Goal: Find specific page/section: Find specific page/section

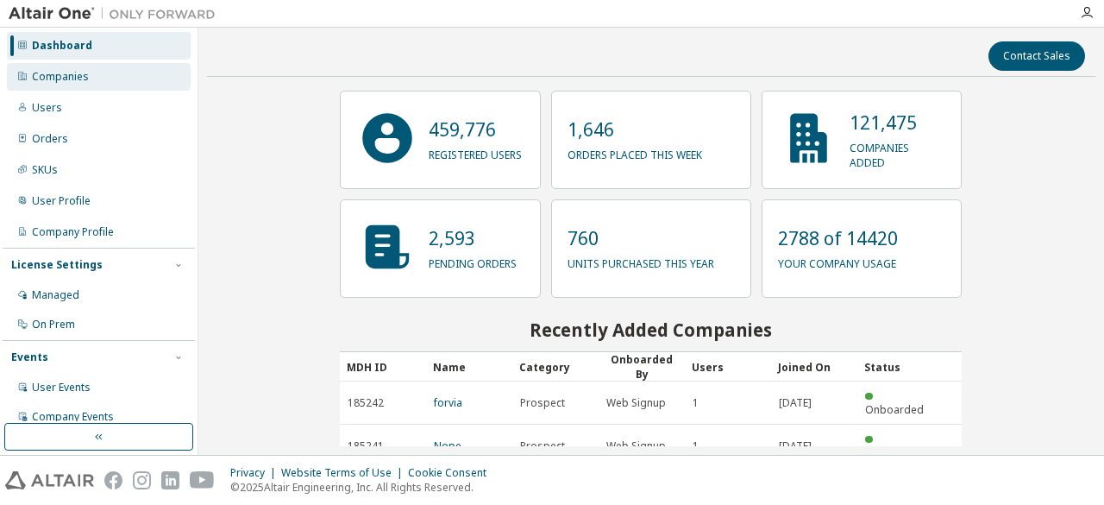
click at [77, 73] on div "Companies" at bounding box center [60, 77] width 57 height 14
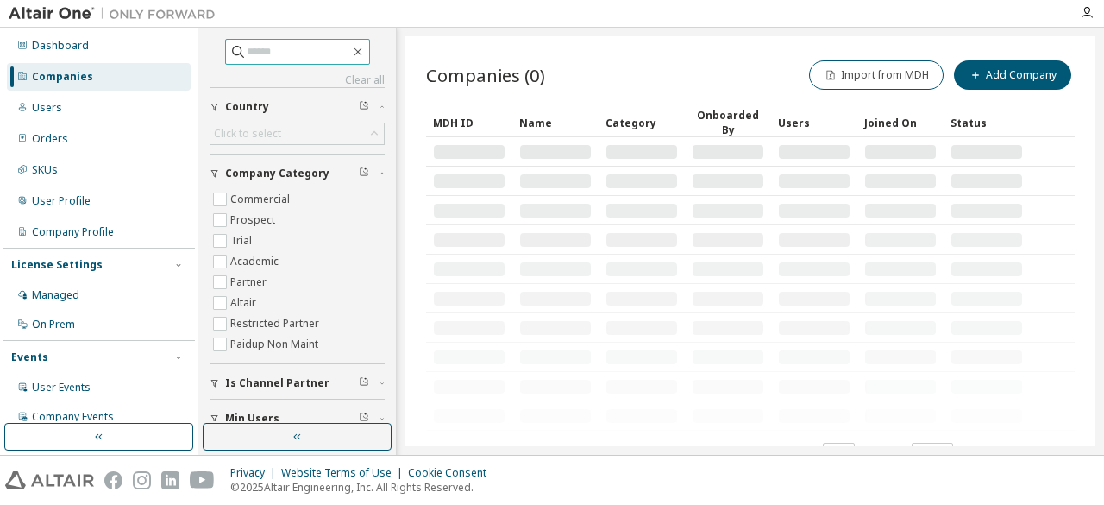
click at [290, 53] on input "text" at bounding box center [298, 51] width 103 height 17
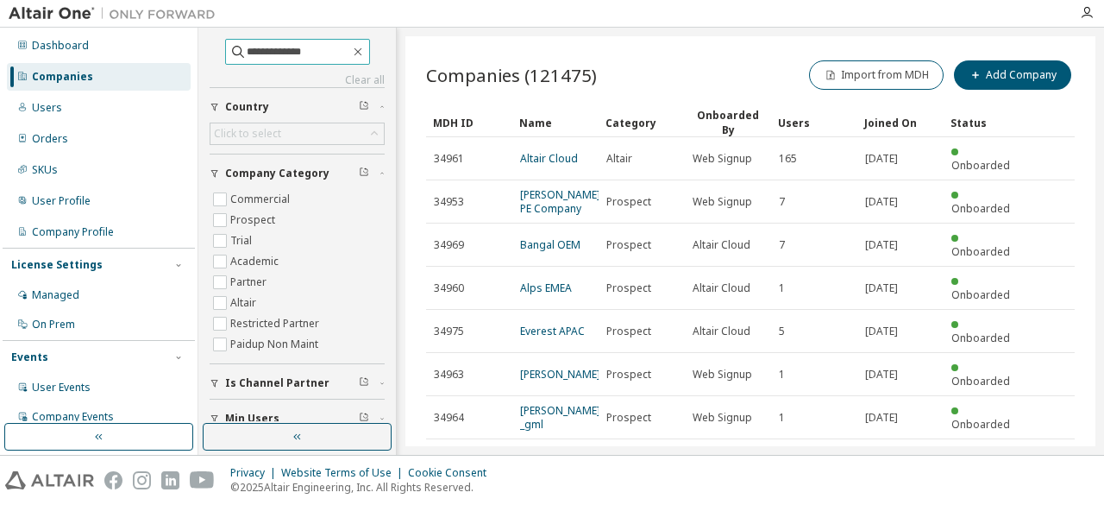
click at [333, 53] on input "**********" at bounding box center [298, 51] width 103 height 17
type input "**********"
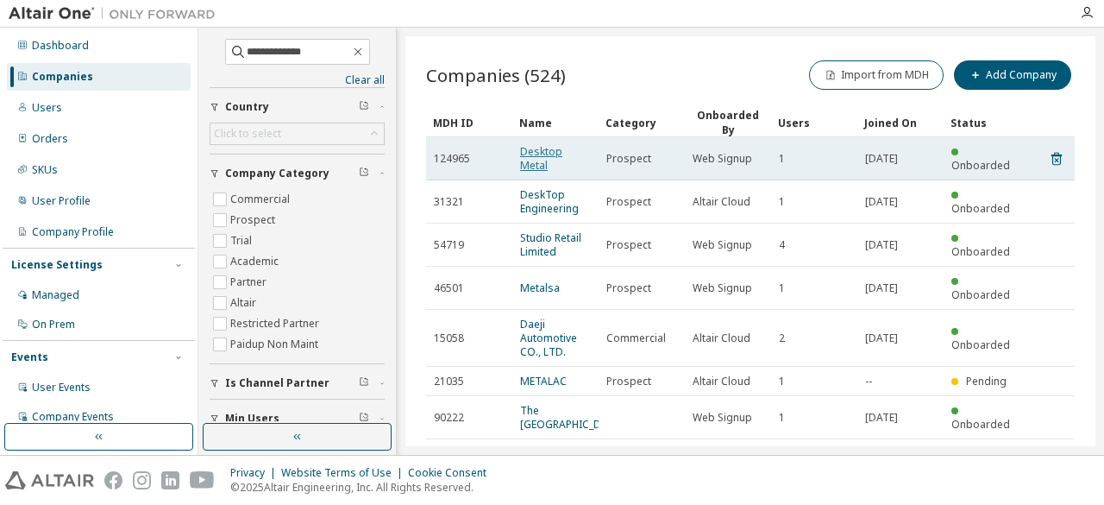
click at [547, 152] on link "Desktop Metal" at bounding box center [541, 158] width 42 height 28
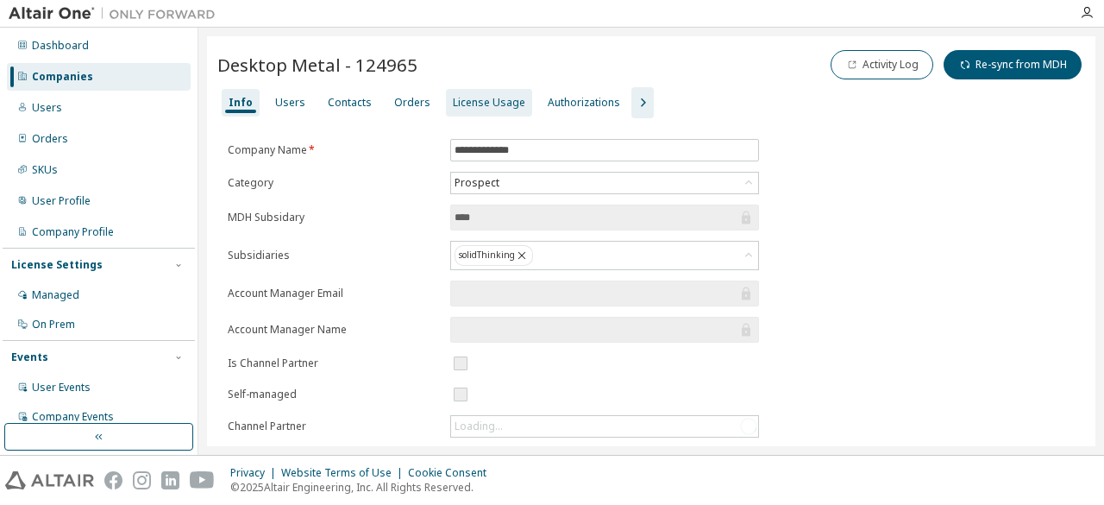
click at [467, 109] on div "License Usage" at bounding box center [489, 103] width 86 height 28
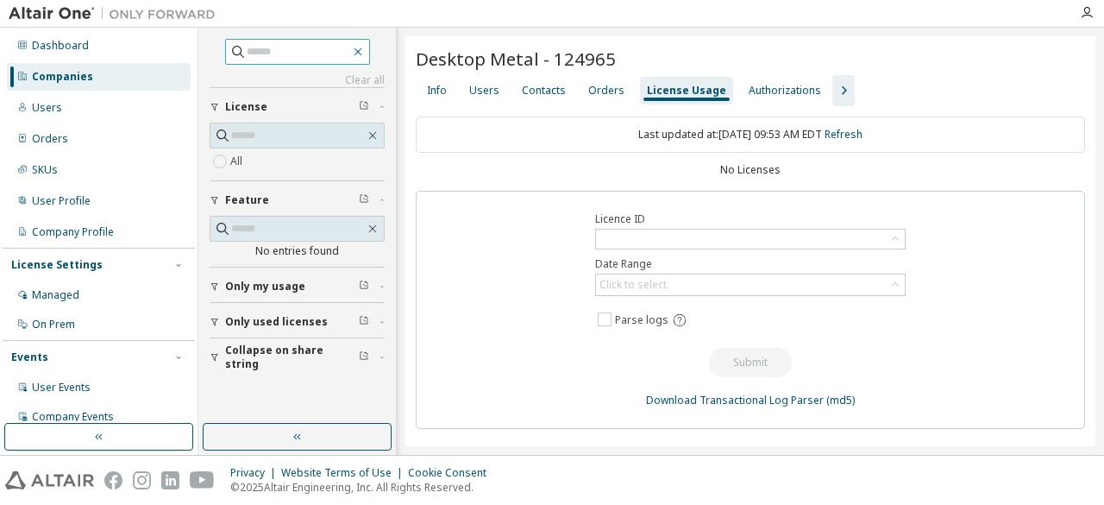
click at [365, 46] on icon "button" at bounding box center [358, 52] width 14 height 14
click at [490, 91] on div "Users" at bounding box center [484, 91] width 30 height 14
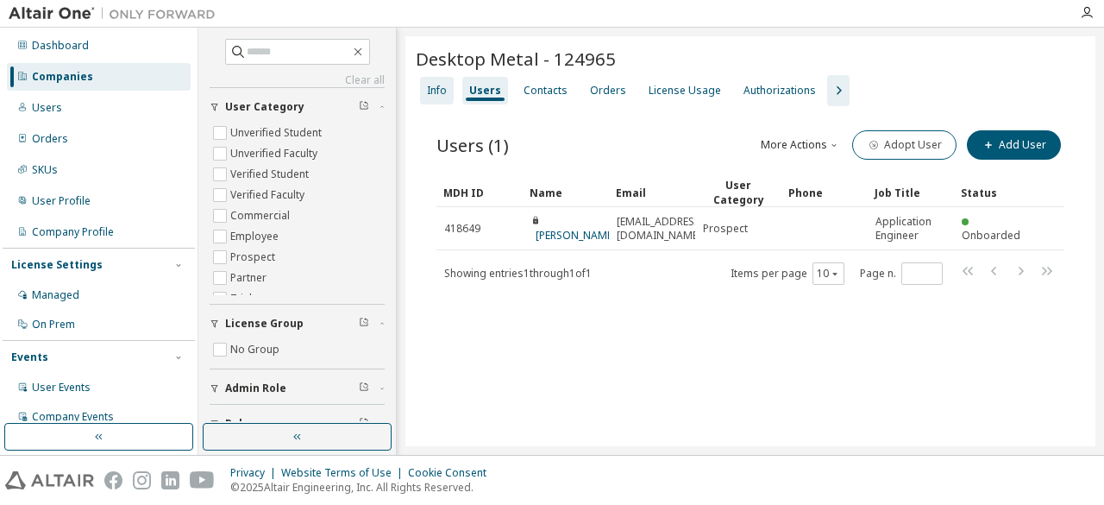
click at [445, 89] on div "Info" at bounding box center [437, 91] width 20 height 14
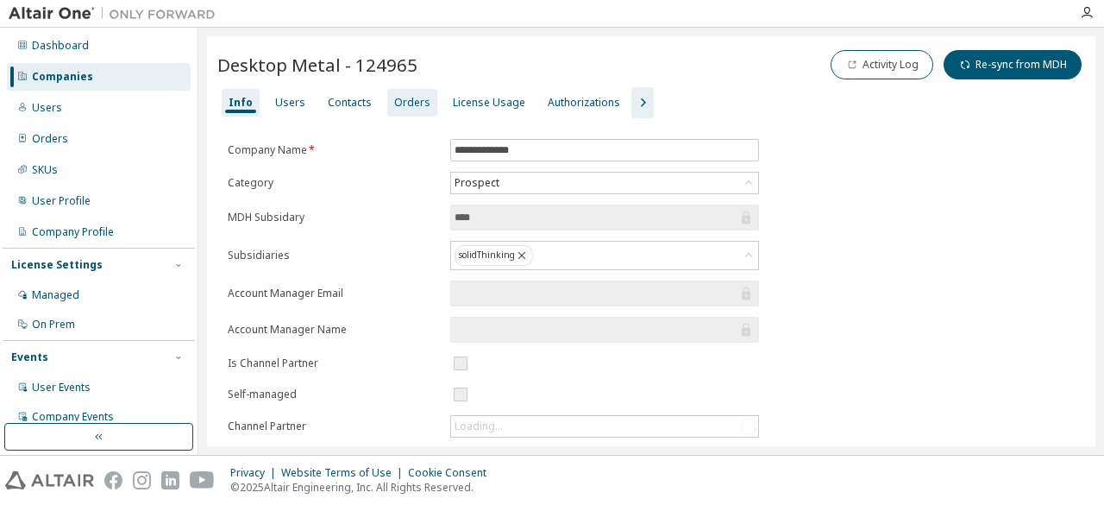
click at [398, 102] on div "Orders" at bounding box center [412, 103] width 36 height 14
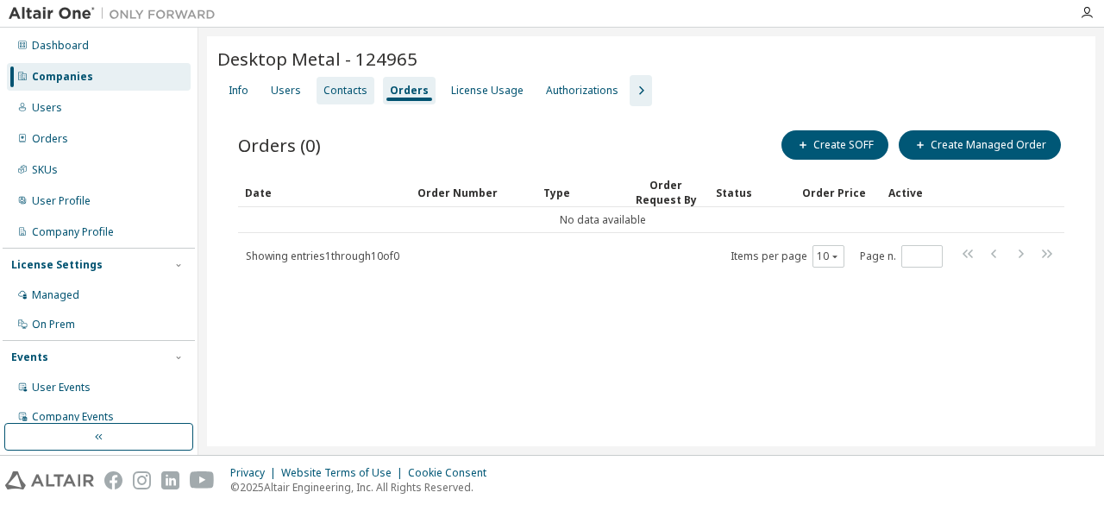
click at [343, 97] on div "Contacts" at bounding box center [346, 91] width 58 height 28
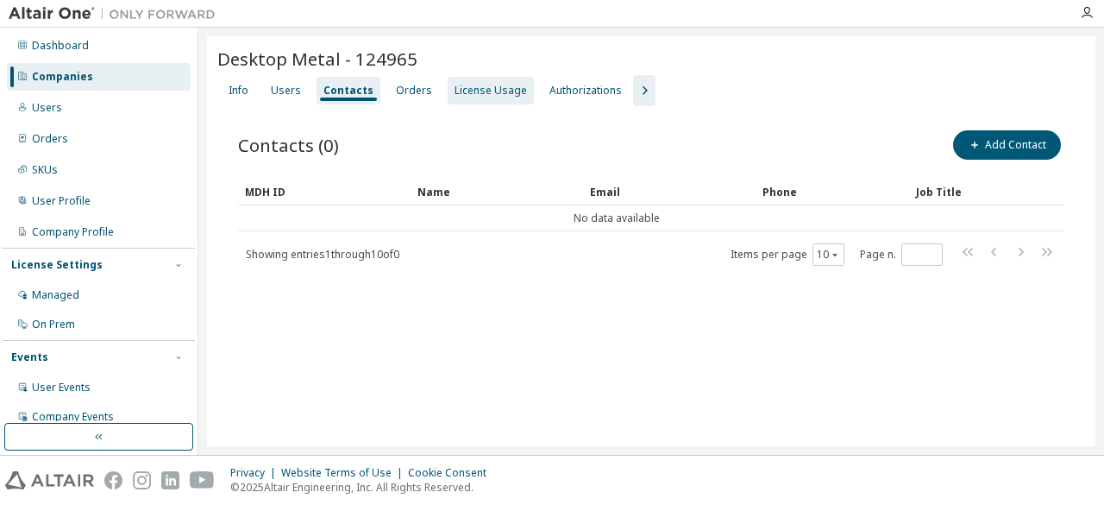
click at [468, 98] on div "License Usage" at bounding box center [491, 91] width 86 height 28
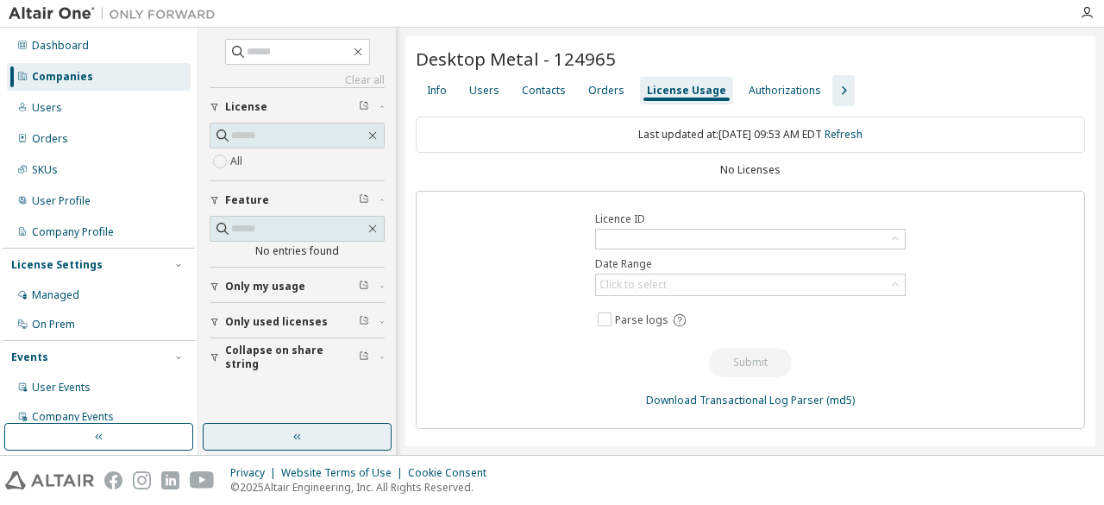
click at [297, 427] on button "button" at bounding box center [297, 437] width 189 height 28
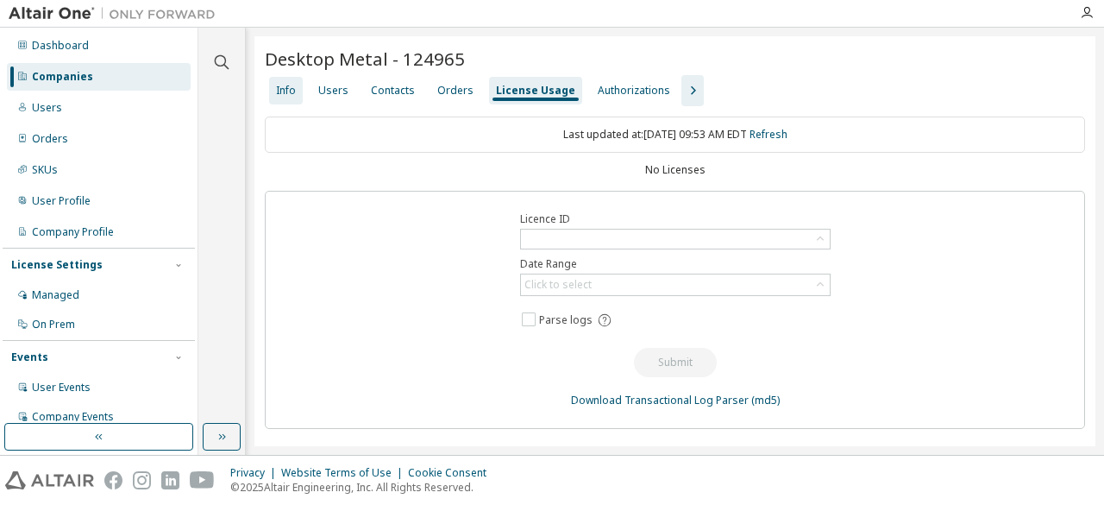
click at [288, 94] on div "Info" at bounding box center [286, 91] width 20 height 14
